Goal: Task Accomplishment & Management: Manage account settings

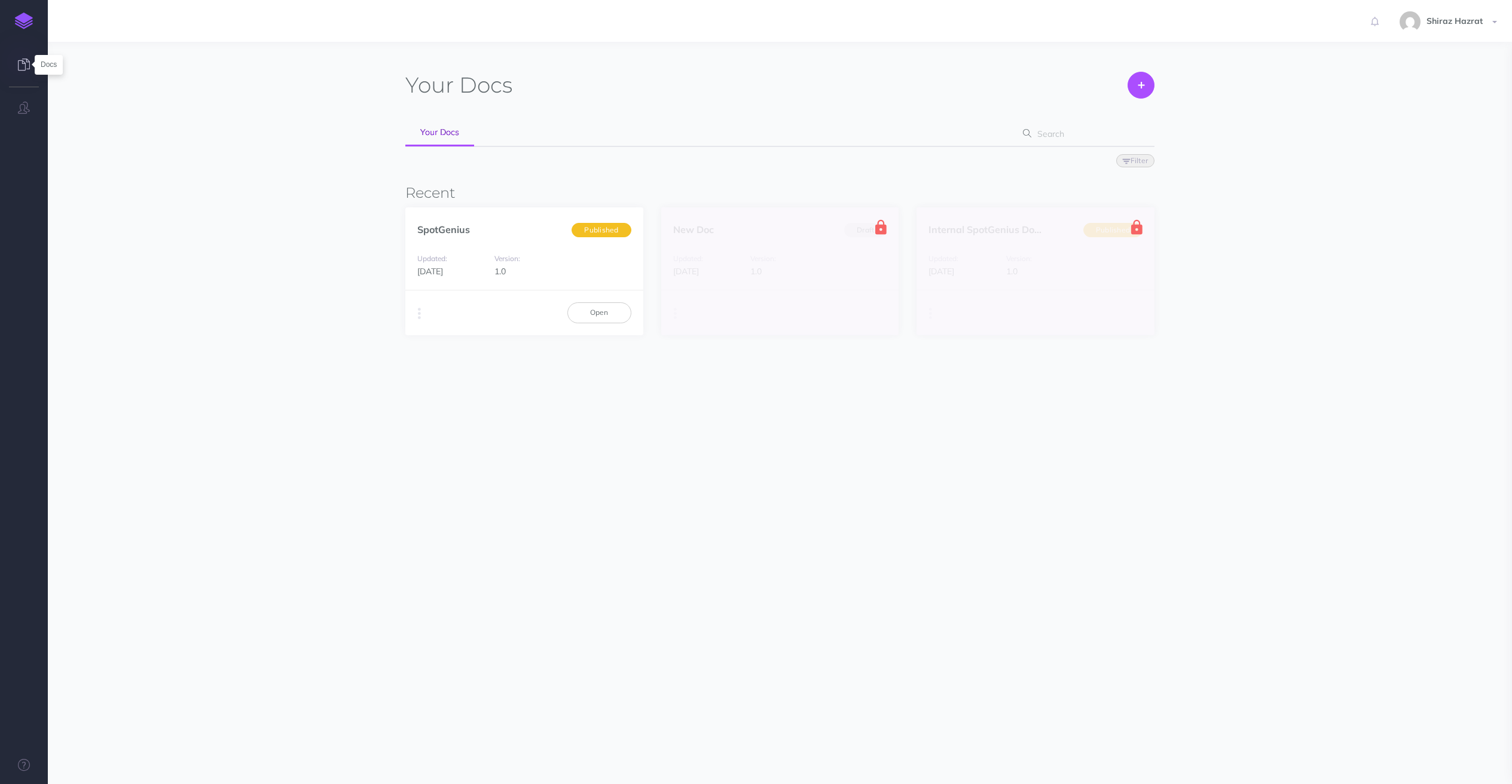
click at [26, 69] on icon at bounding box center [24, 64] width 12 height 12
click at [586, 318] on link "Open" at bounding box center [600, 313] width 64 height 20
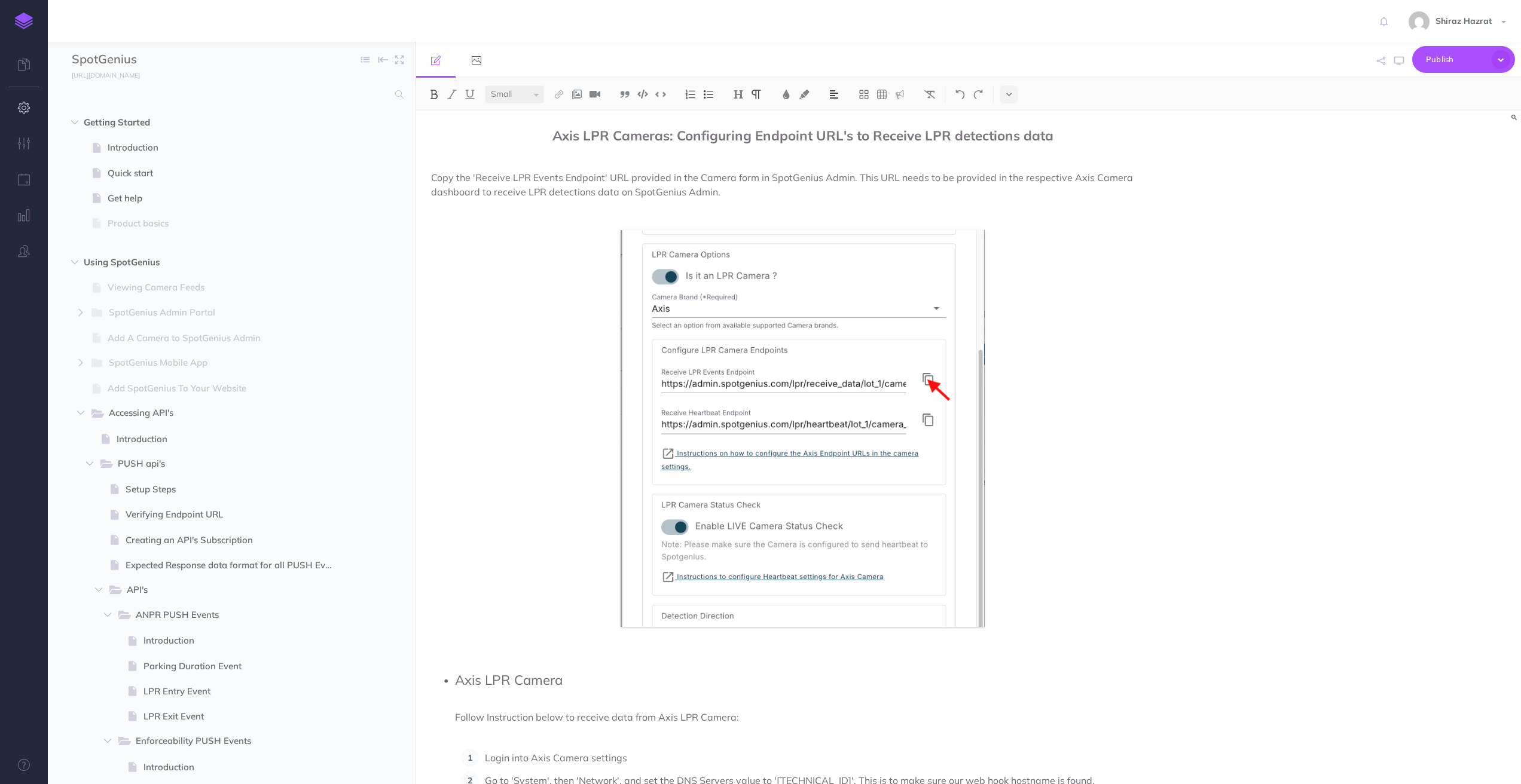
click at [24, 107] on icon "button" at bounding box center [24, 107] width 13 height 12
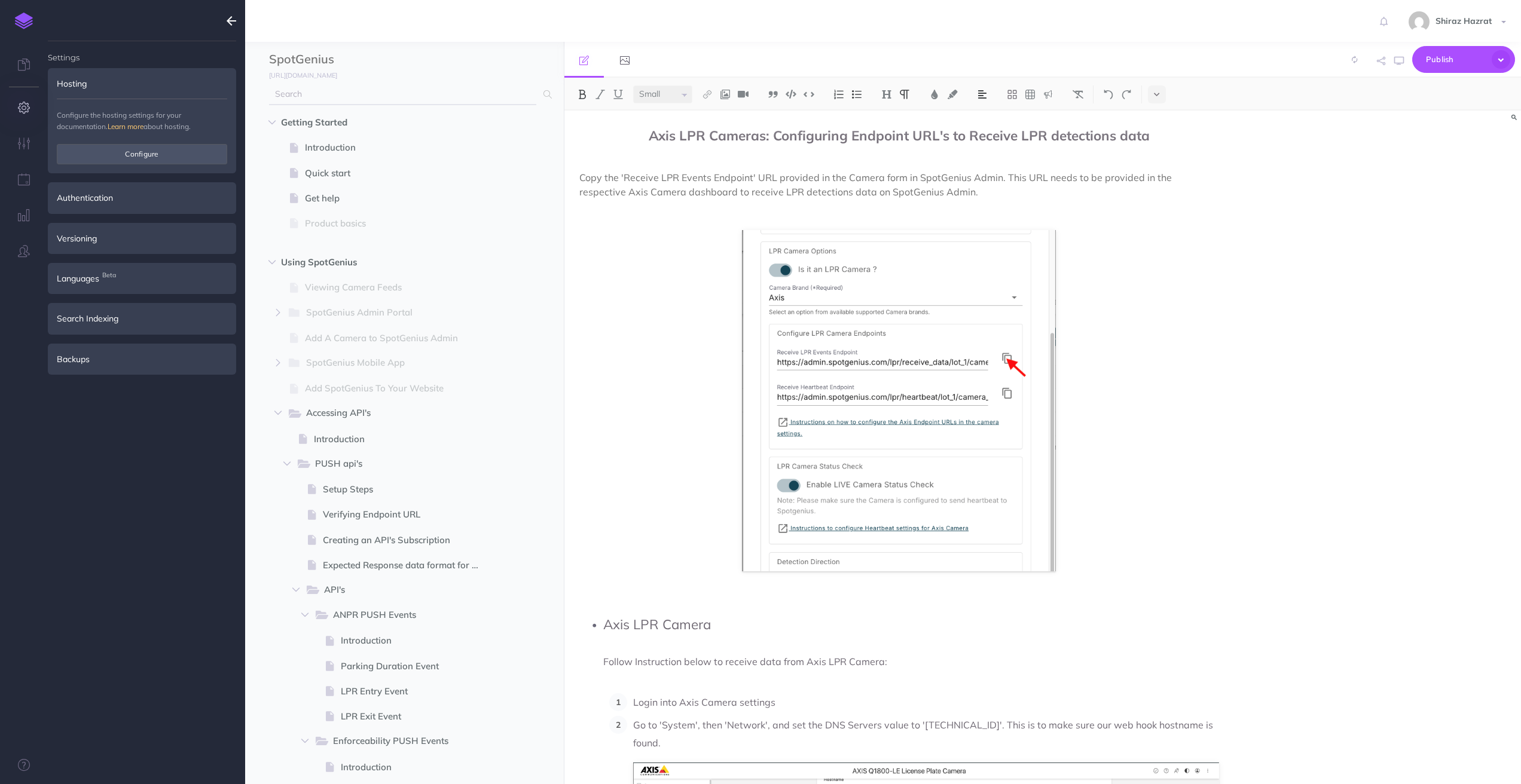
type input "[EMAIL_ADDRESS][DOMAIN_NAME]"
click at [148, 158] on button "Configure" at bounding box center [141, 154] width 170 height 20
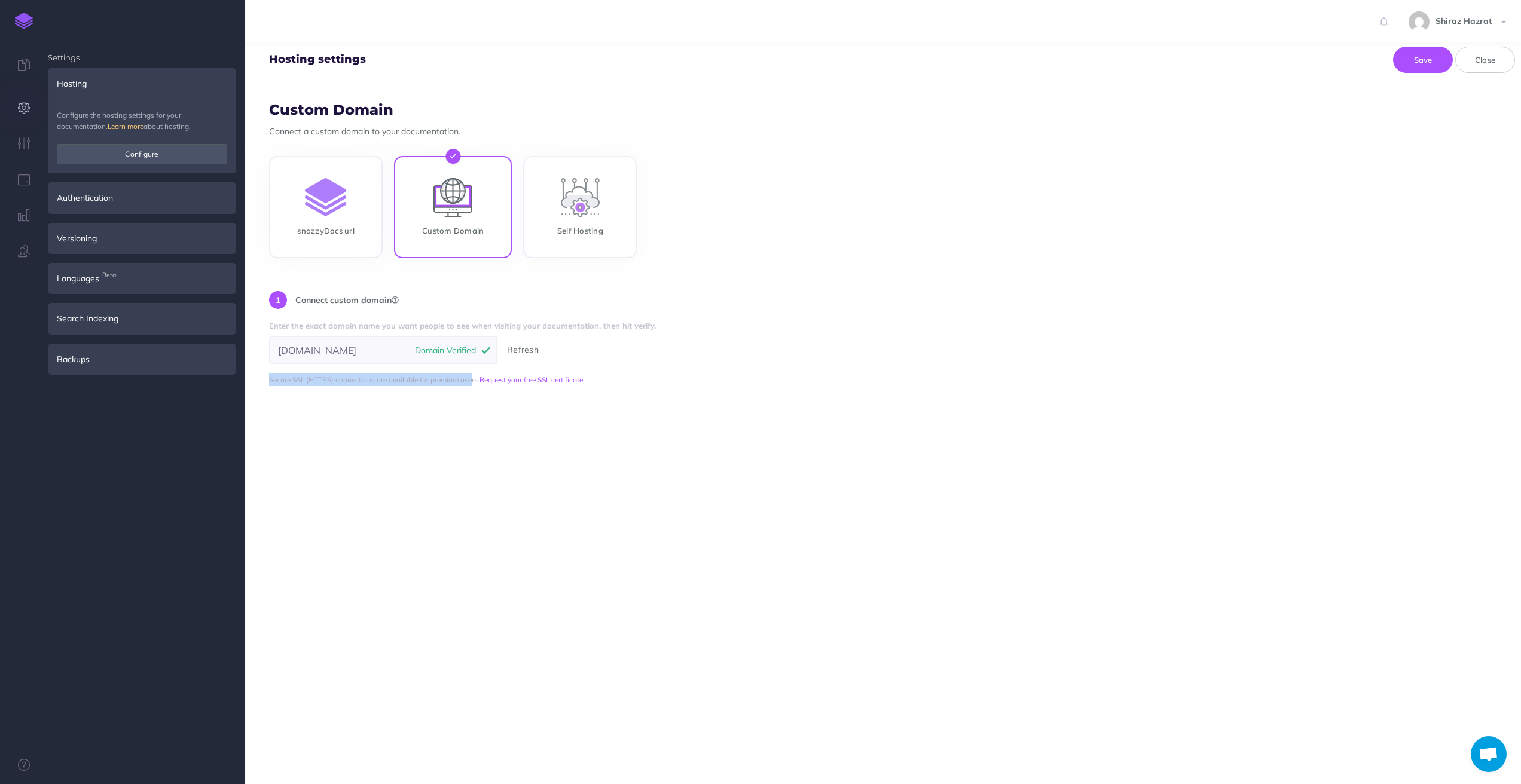
drag, startPoint x: 269, startPoint y: 382, endPoint x: 476, endPoint y: 381, distance: 207.0
click at [476, 381] on span "Secure SSL (HTTPS) connections are available for premium users. Request your fr…" at bounding box center [426, 380] width 314 height 9
click at [537, 426] on form "Custom Domain Connect a custom domain to your documentation. snazzyDocs url Cus…" at bounding box center [883, 431] width 1276 height 706
click at [521, 378] on link "Request your free SSL certificate" at bounding box center [531, 380] width 104 height 9
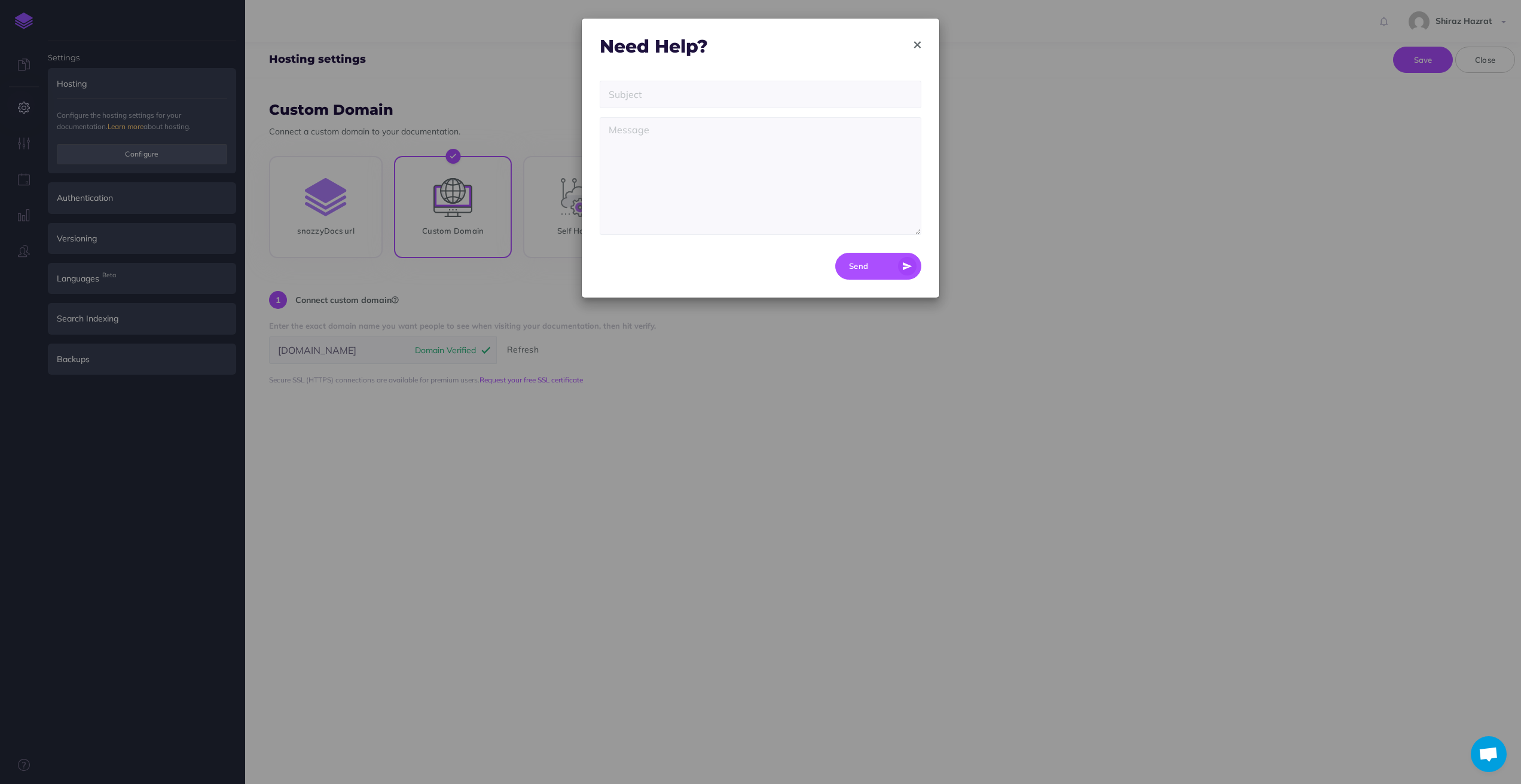
click at [918, 46] on icon "button" at bounding box center [917, 45] width 6 height 8
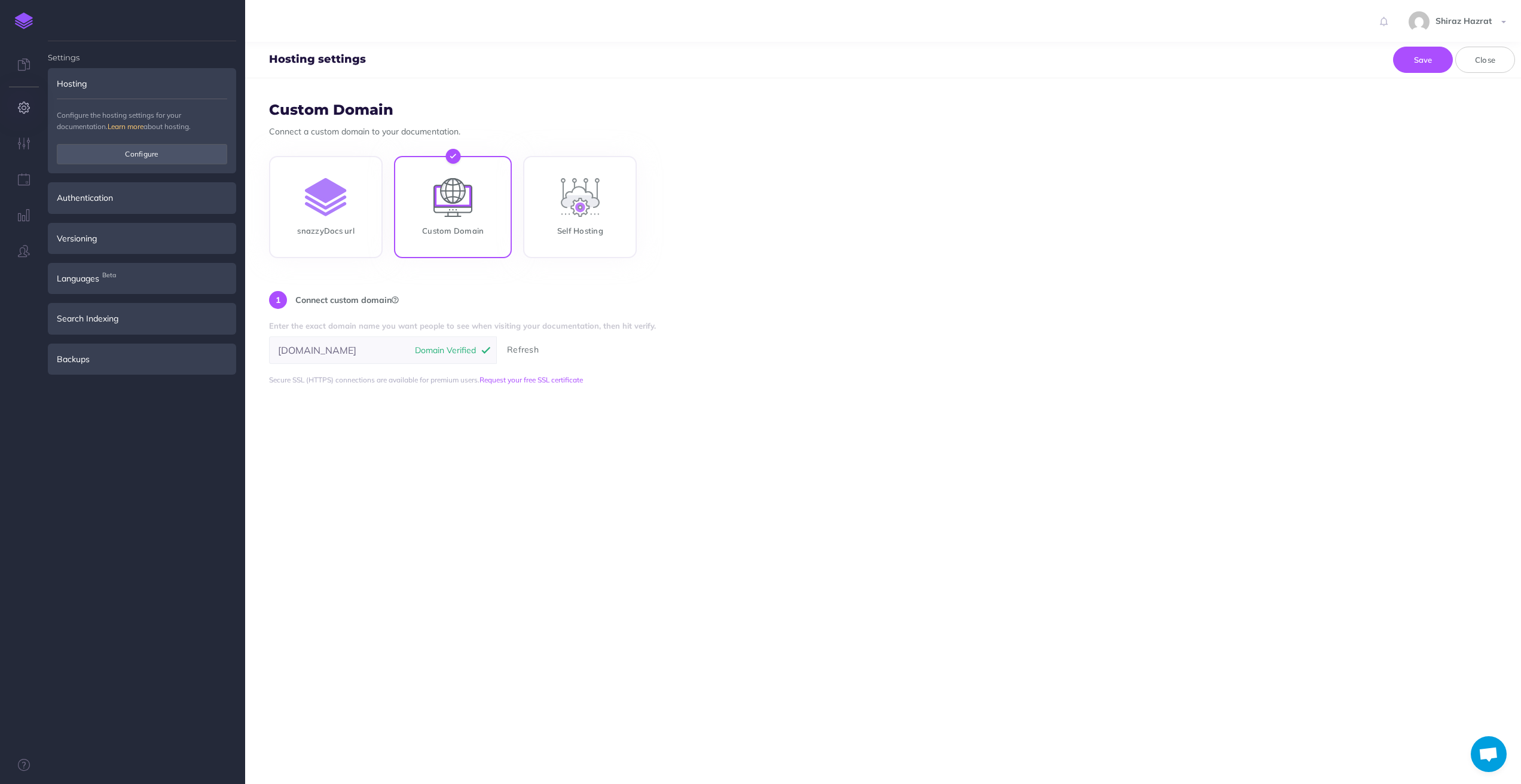
drag, startPoint x: 413, startPoint y: 431, endPoint x: 411, endPoint y: 419, distance: 12.2
click at [413, 431] on form "Custom Domain Connect a custom domain to your documentation. snazzyDocs url Cus…" at bounding box center [883, 431] width 1276 height 706
click at [1470, 22] on span "Shiraz Hazrat" at bounding box center [1463, 21] width 68 height 11
click at [1402, 62] on link "Account Settings" at bounding box center [1434, 67] width 149 height 21
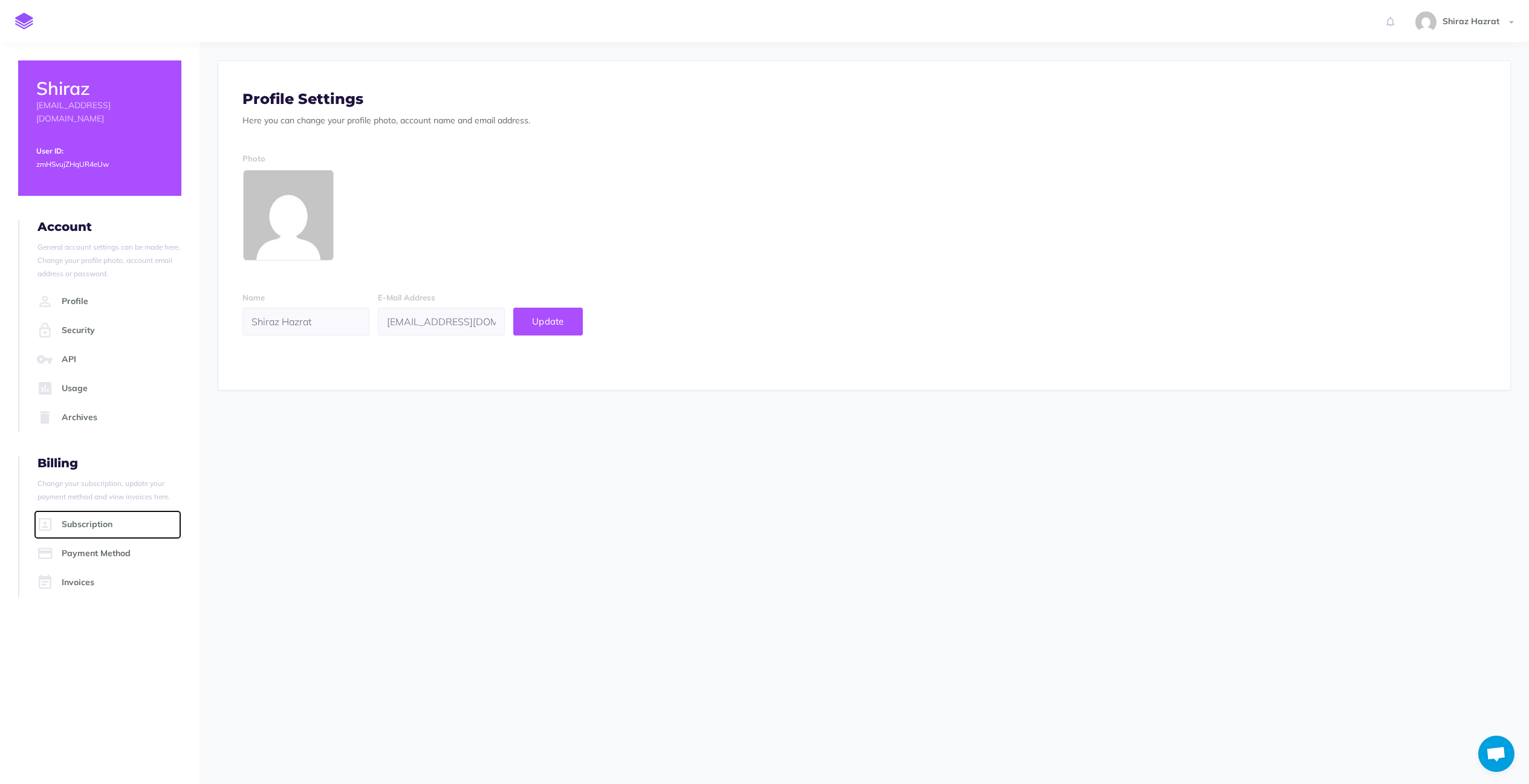
click at [103, 521] on link "Subscription" at bounding box center [107, 525] width 147 height 29
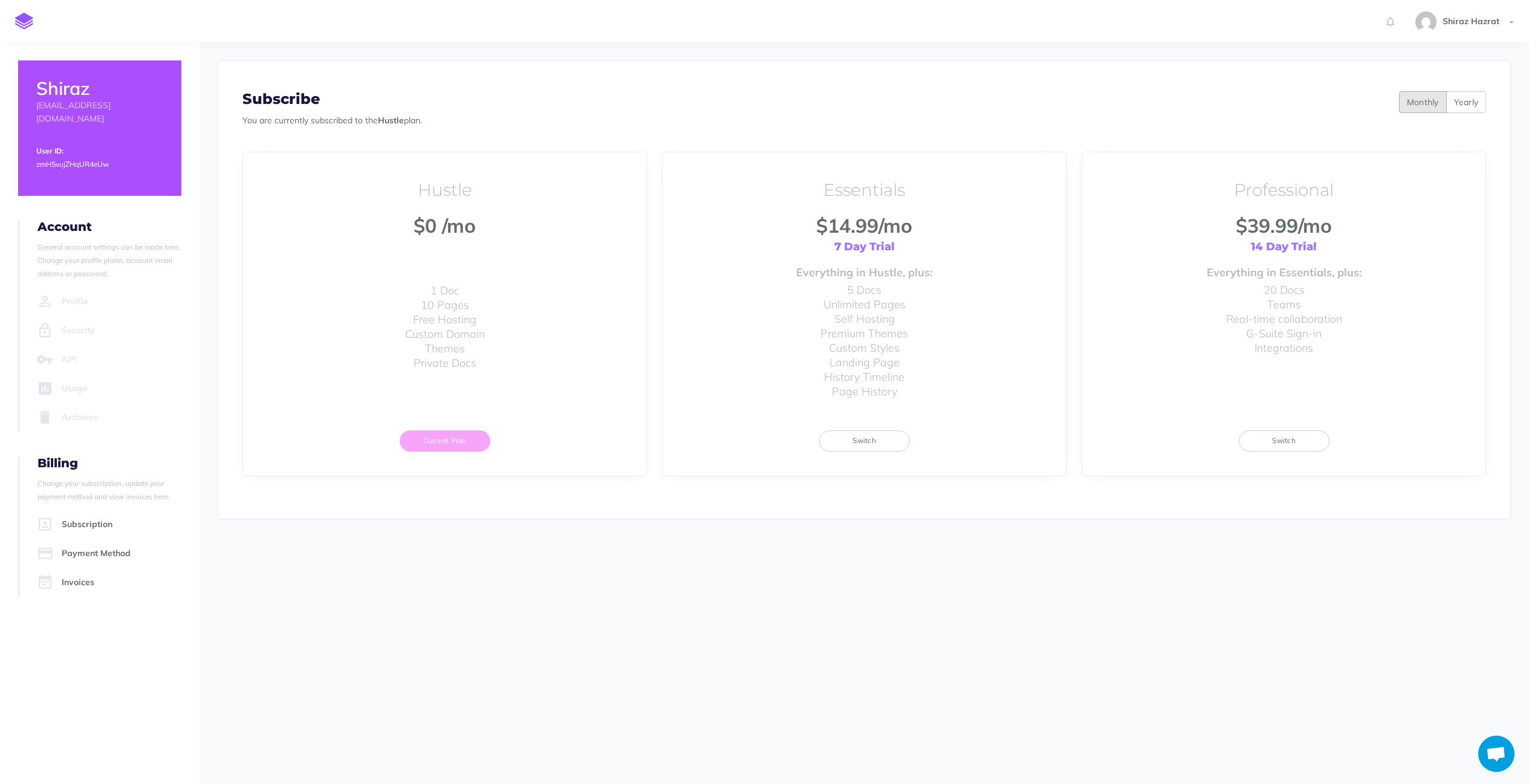
click at [526, 94] on div at bounding box center [864, 109] width 1244 height 36
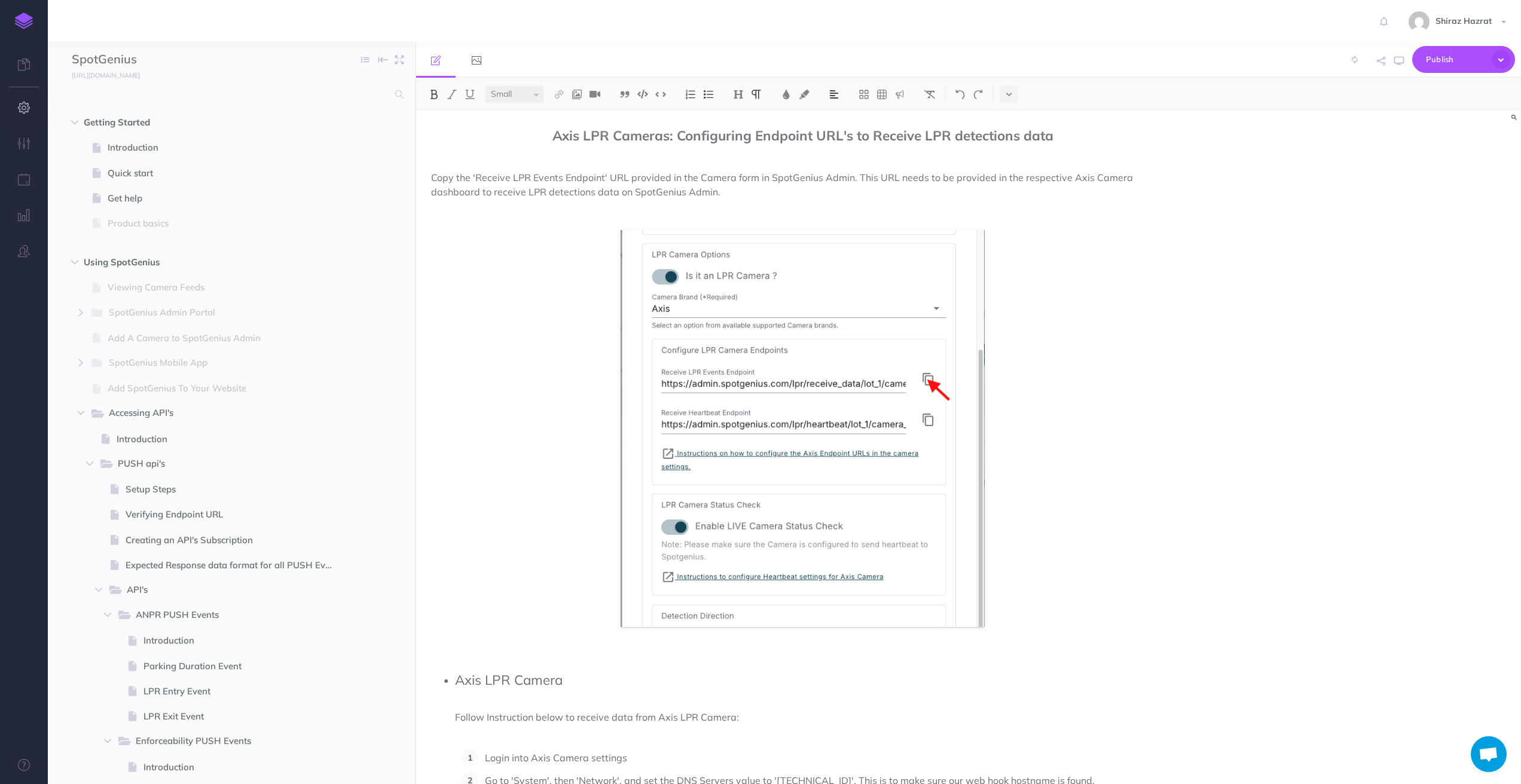
click at [26, 102] on icon "button" at bounding box center [24, 107] width 13 height 12
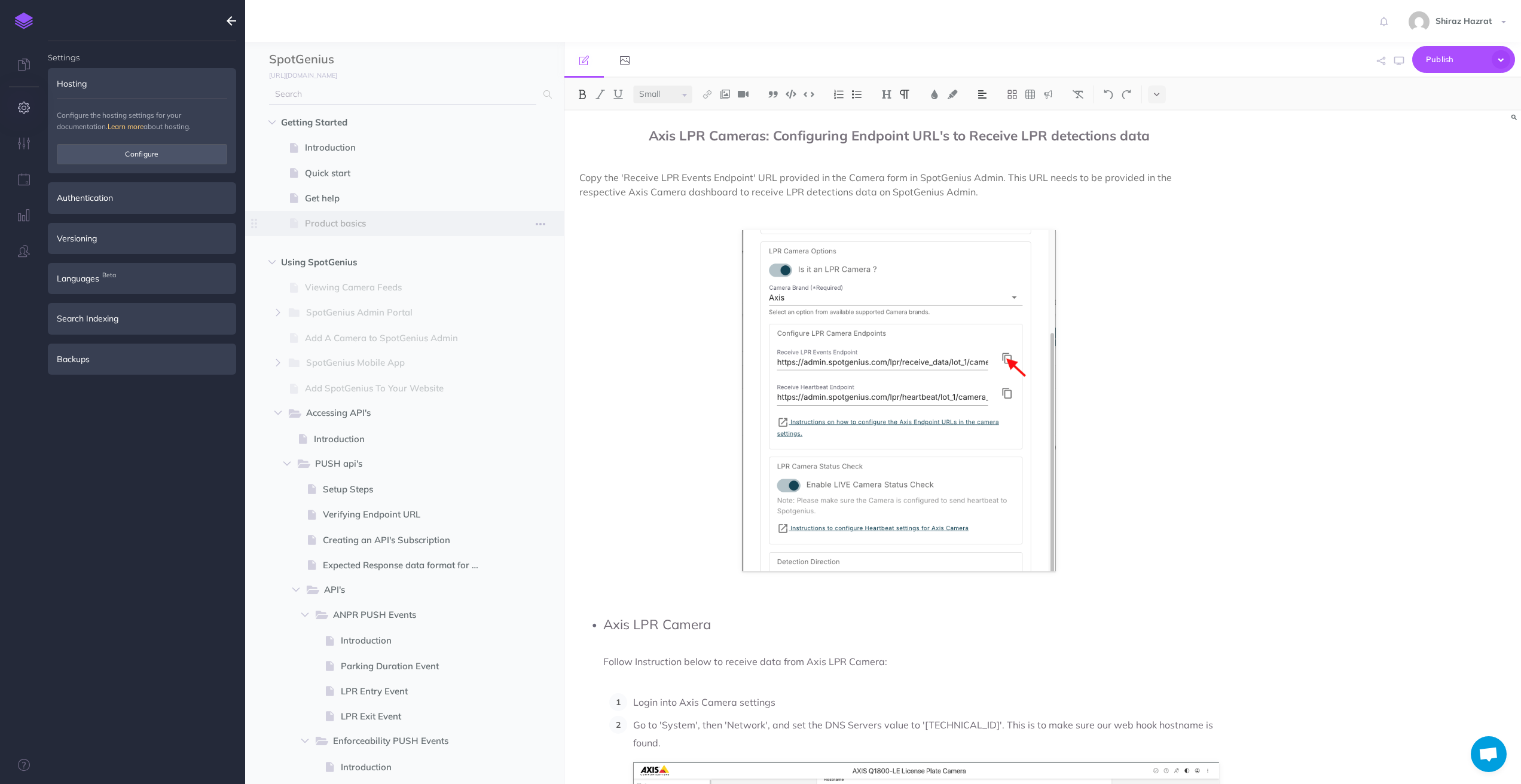
type input "shiraz.hazrat@visint.co"
click at [160, 156] on button "Configure" at bounding box center [141, 154] width 170 height 20
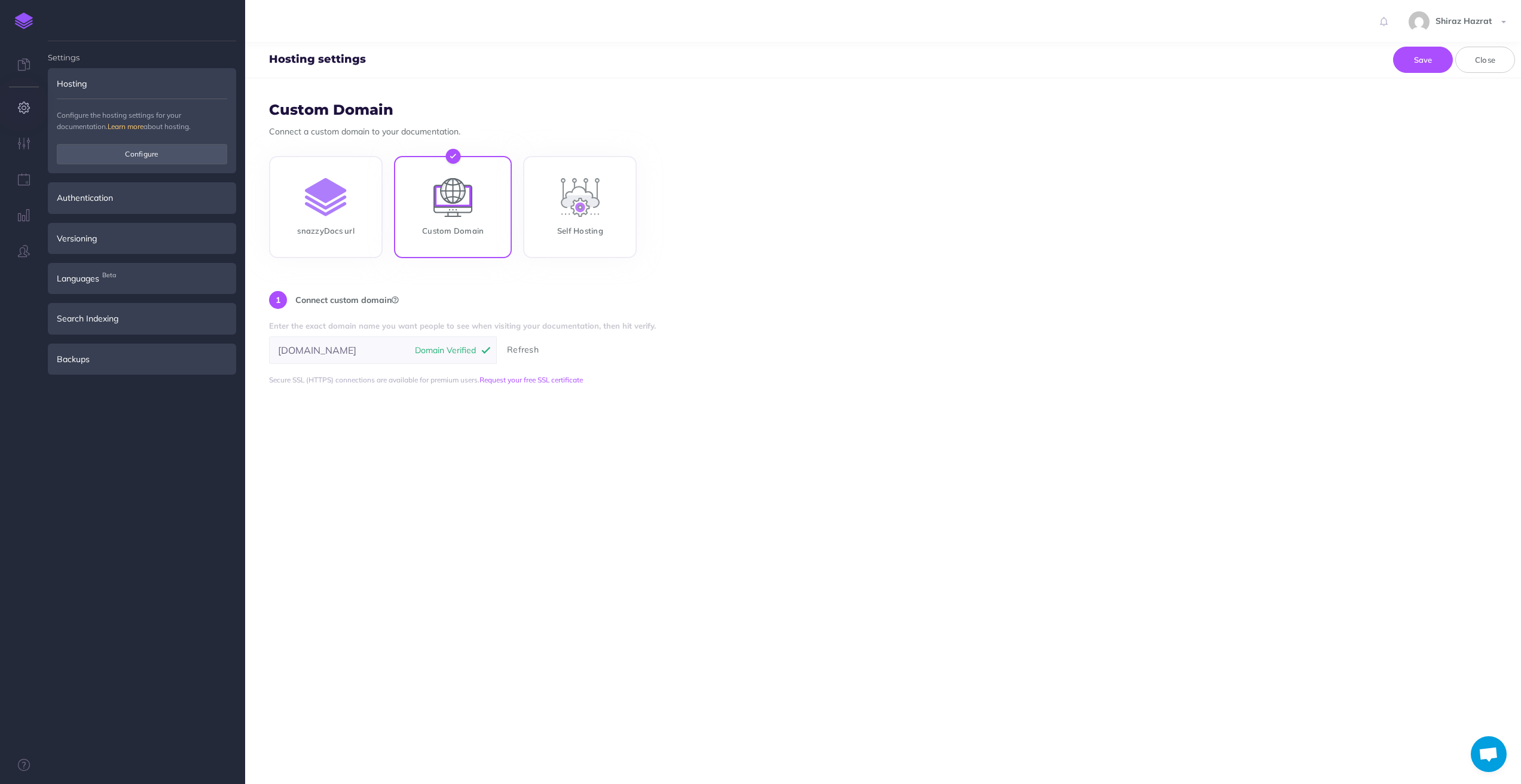
click at [813, 262] on form "Custom Domain Connect a custom domain to your documentation. snazzyDocs url Cus…" at bounding box center [883, 431] width 1276 height 706
click at [815, 219] on div "snazzyDocs url Custom Domain Self Hosting" at bounding box center [883, 209] width 1228 height 105
